Goal: Task Accomplishment & Management: Manage account settings

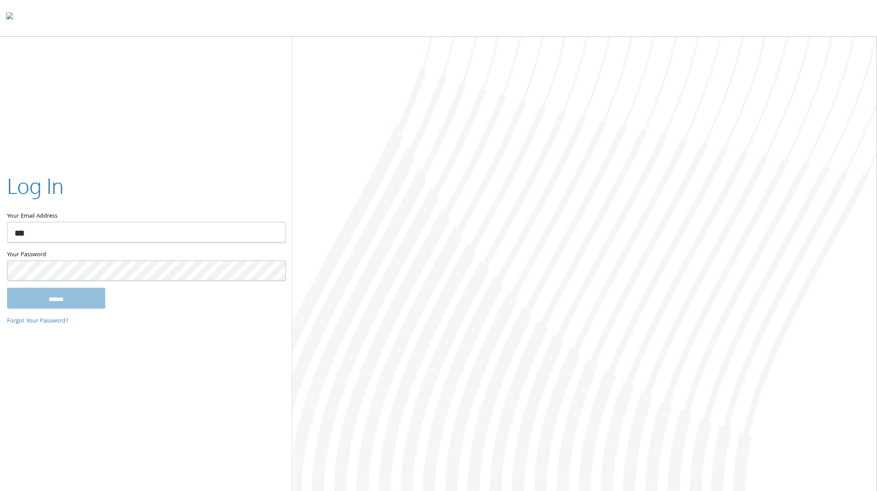
type input "**********"
click at [7, 288] on input "******" at bounding box center [56, 298] width 98 height 21
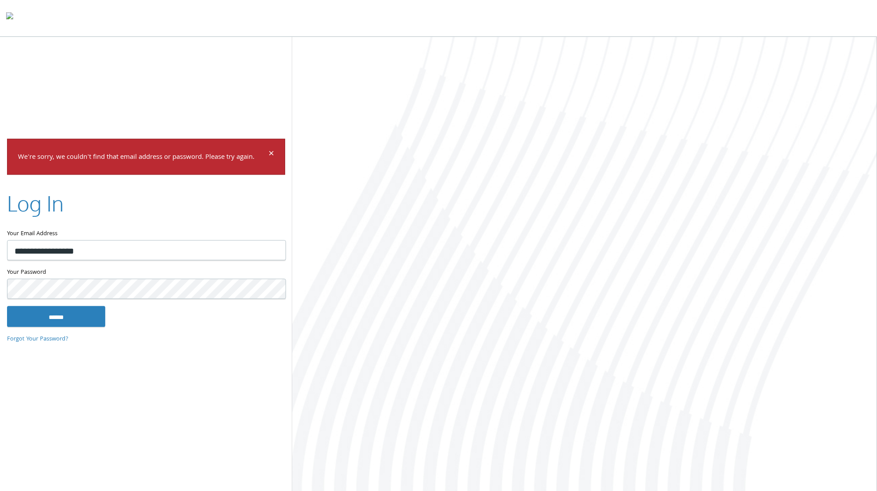
click at [7, 306] on input "******" at bounding box center [56, 316] width 98 height 21
